Goal: Information Seeking & Learning: Find specific fact

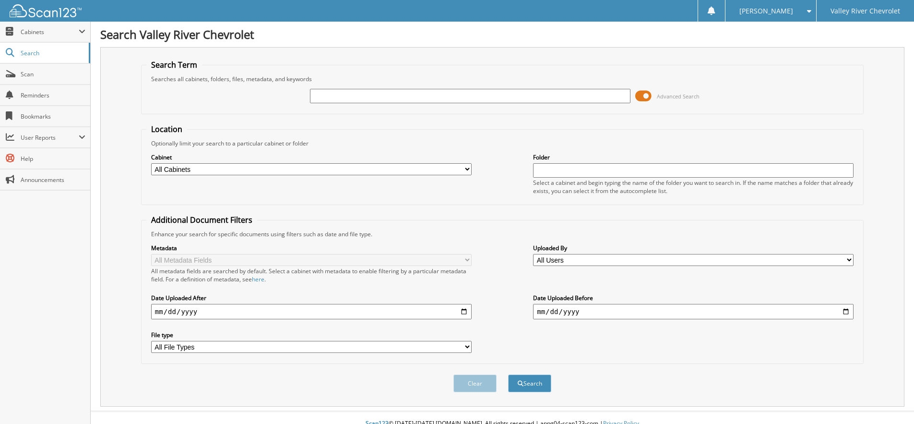
click at [329, 95] on input "text" at bounding box center [470, 96] width 321 height 14
type input "73230"
click at [508, 374] on button "Search" at bounding box center [529, 383] width 43 height 18
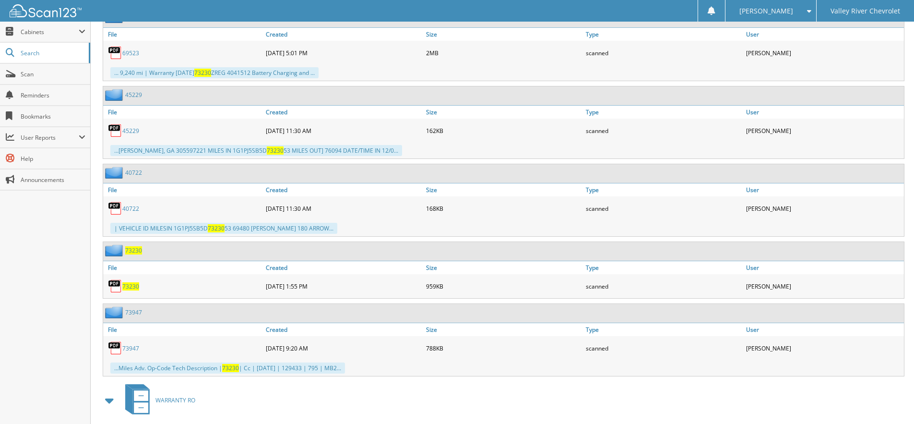
scroll to position [720, 0]
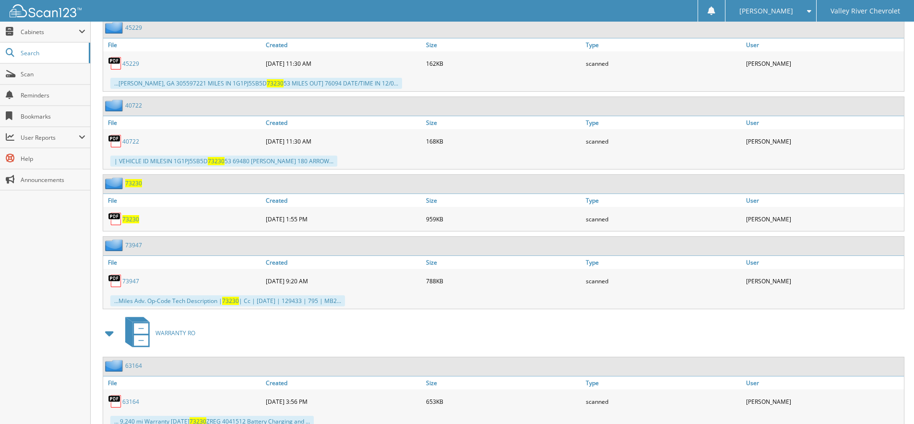
click at [134, 183] on span "73230" at bounding box center [133, 183] width 17 height 8
